Goal: Information Seeking & Learning: Learn about a topic

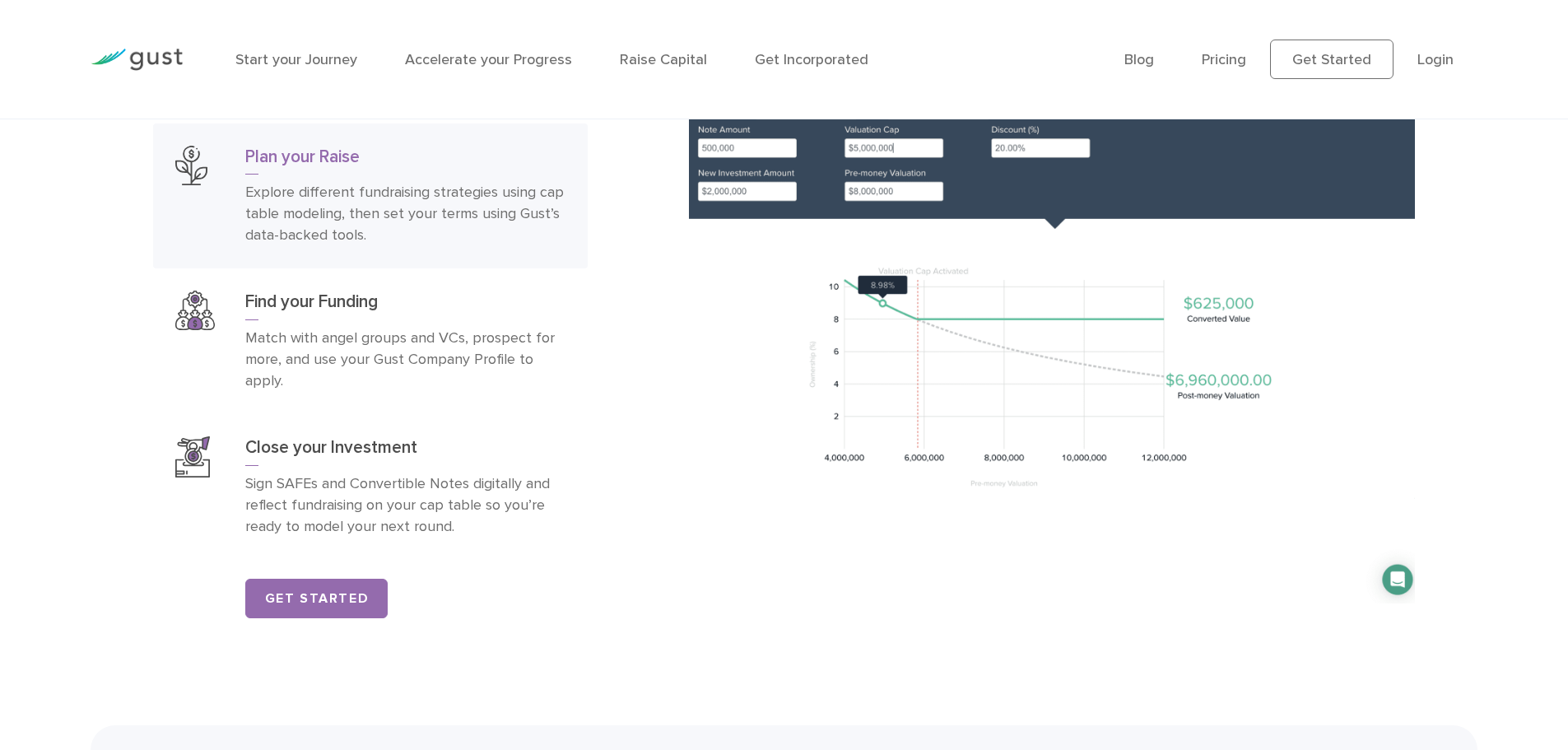
scroll to position [2800, 0]
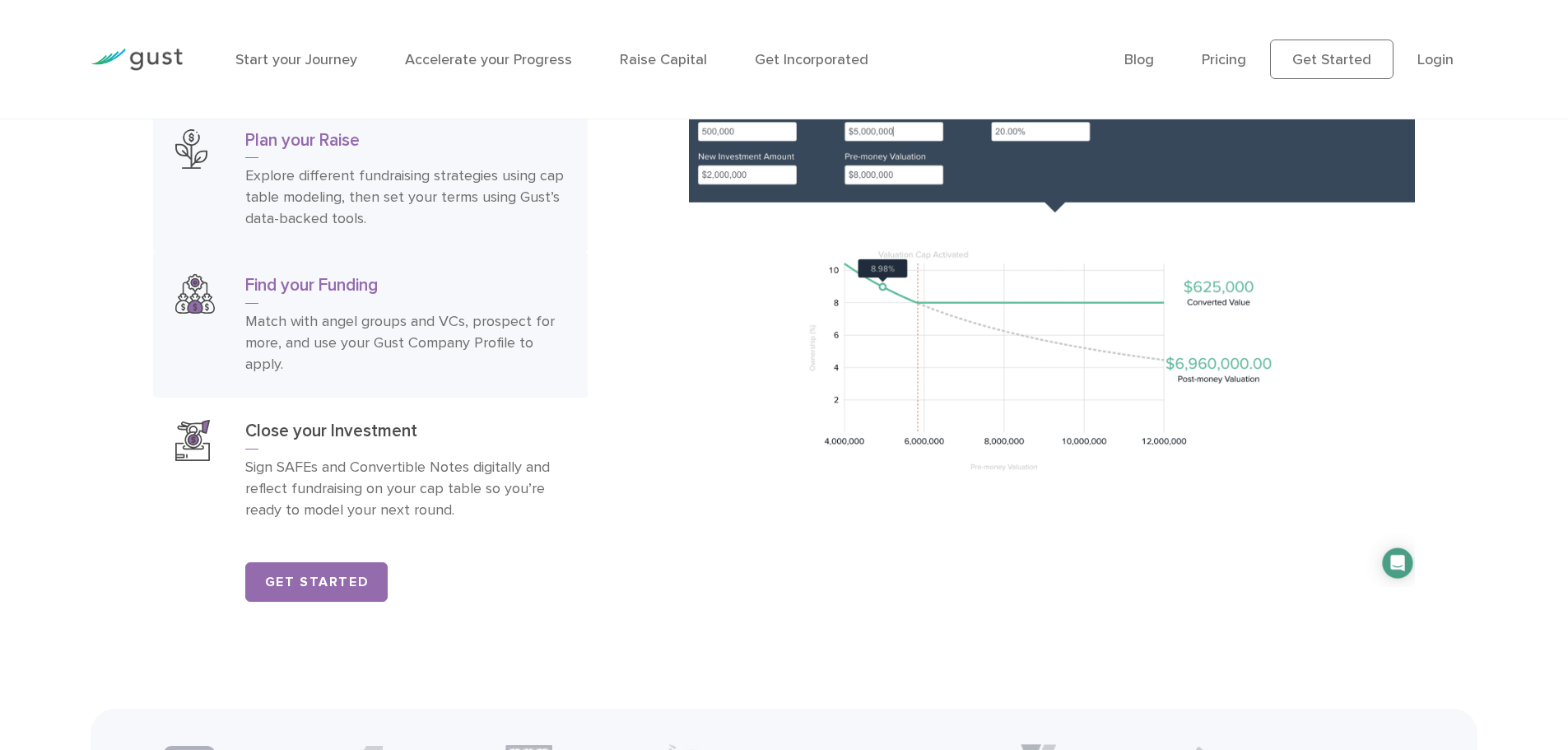
click at [441, 359] on p "Match with angel groups and VCs, prospect for more, and use your Gust Company P…" at bounding box center [405, 343] width 320 height 64
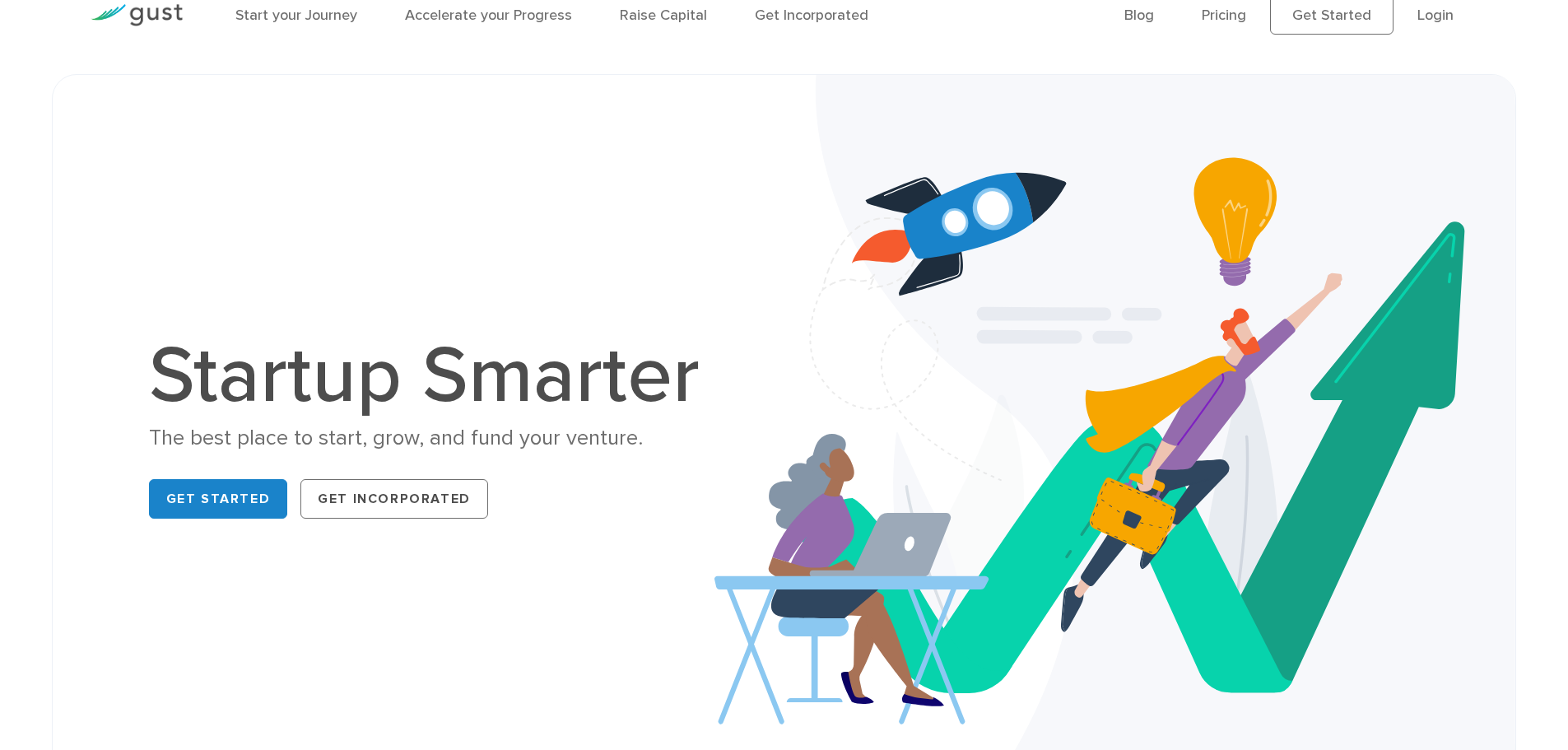
scroll to position [82, 0]
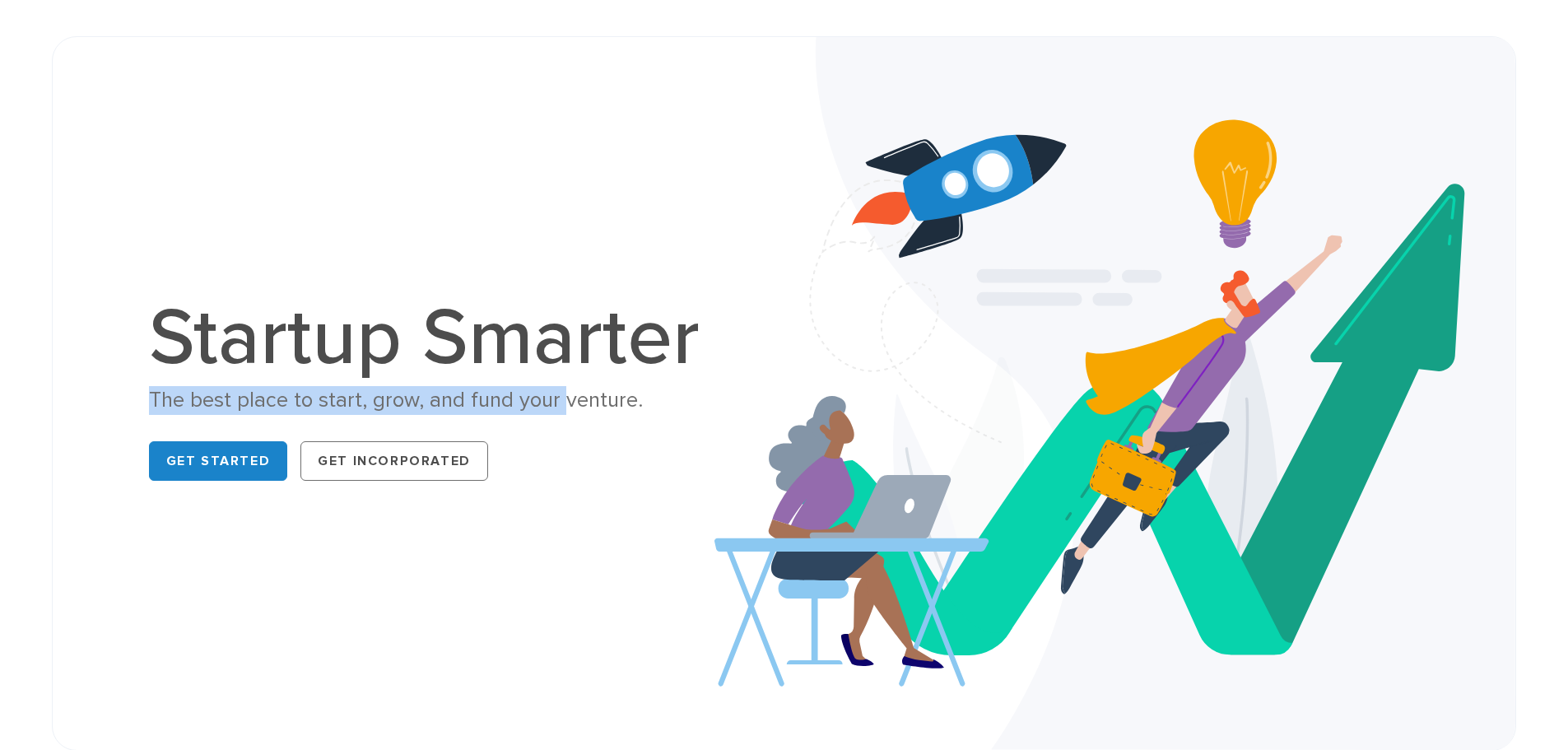
drag, startPoint x: 153, startPoint y: 399, endPoint x: 563, endPoint y: 408, distance: 410.1
click at [563, 408] on div "The best place to start, grow, and fund your venture." at bounding box center [432, 400] width 568 height 29
click at [170, 401] on div "The best place to start, grow, and fund your venture." at bounding box center [432, 400] width 568 height 29
click at [428, 392] on div "The best place to start, grow, and fund your venture." at bounding box center [432, 400] width 568 height 29
drag, startPoint x: 150, startPoint y: 397, endPoint x: 643, endPoint y: 390, distance: 493.0
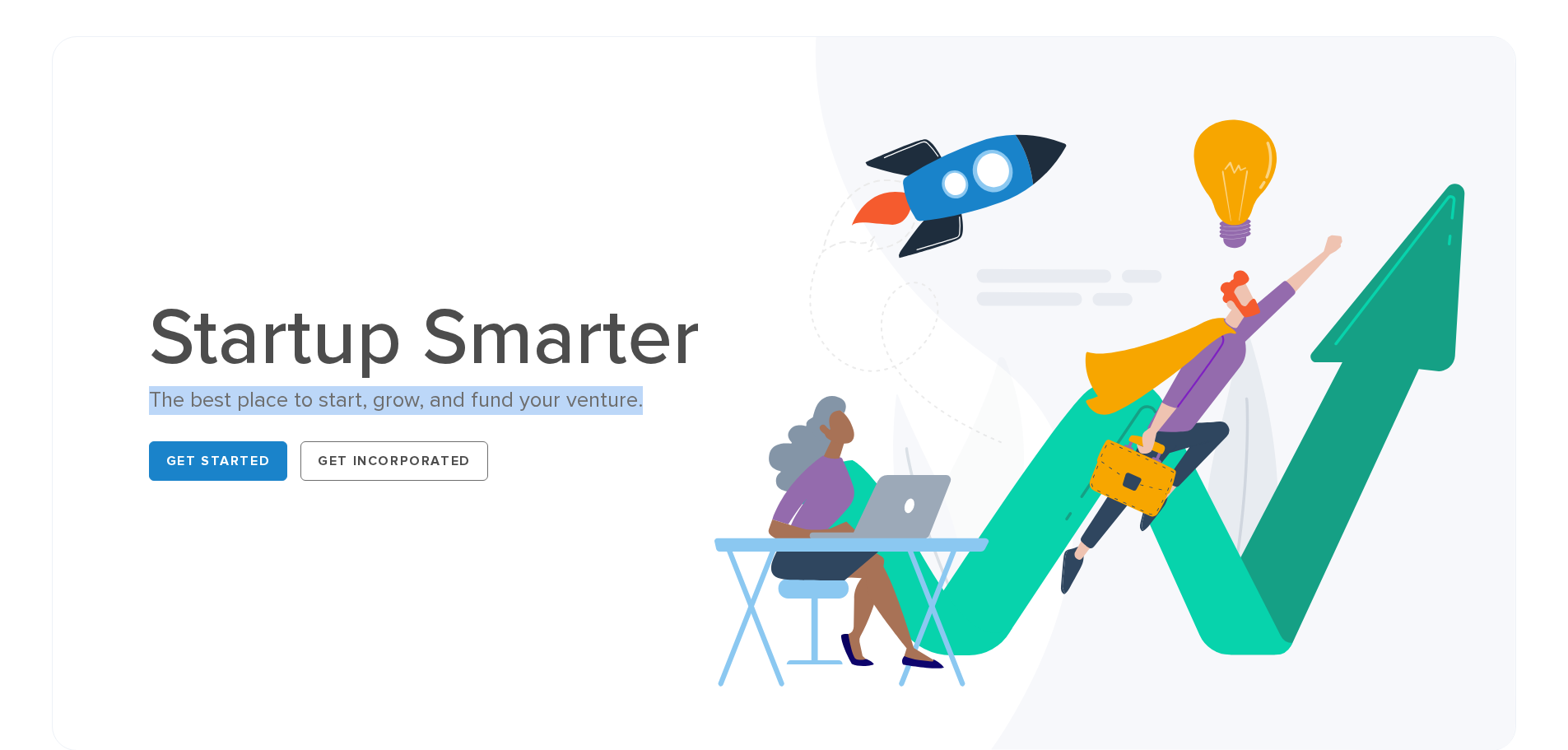
click at [643, 390] on div "The best place to start, grow, and fund your venture." at bounding box center [432, 400] width 568 height 29
copy div "The best place to start, grow, and fund your venture."
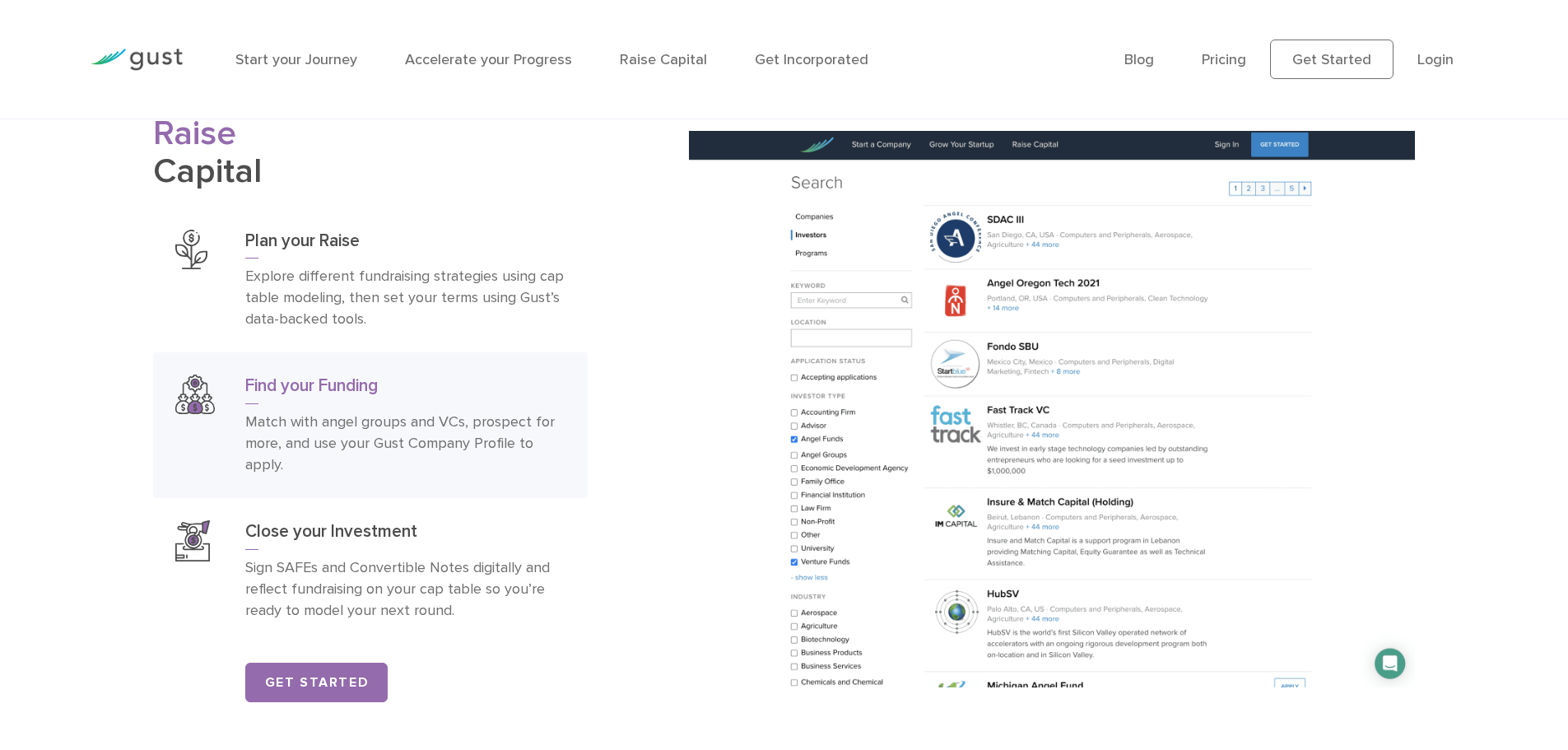
scroll to position [2718, 0]
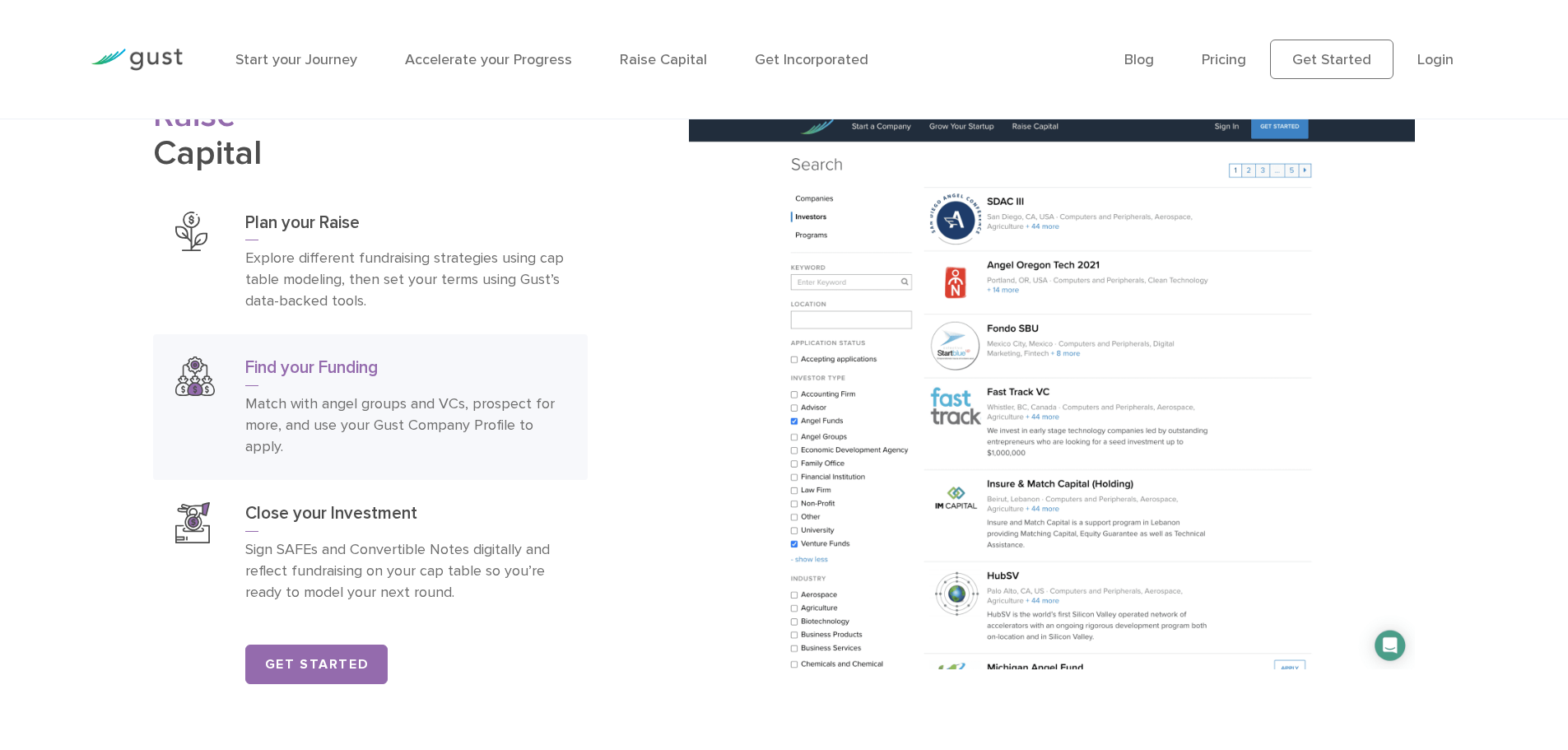
click at [340, 456] on p "Match with angel groups and VCs, prospect for more, and use your Gust Company P…" at bounding box center [405, 425] width 320 height 64
